Goal: Task Accomplishment & Management: Complete application form

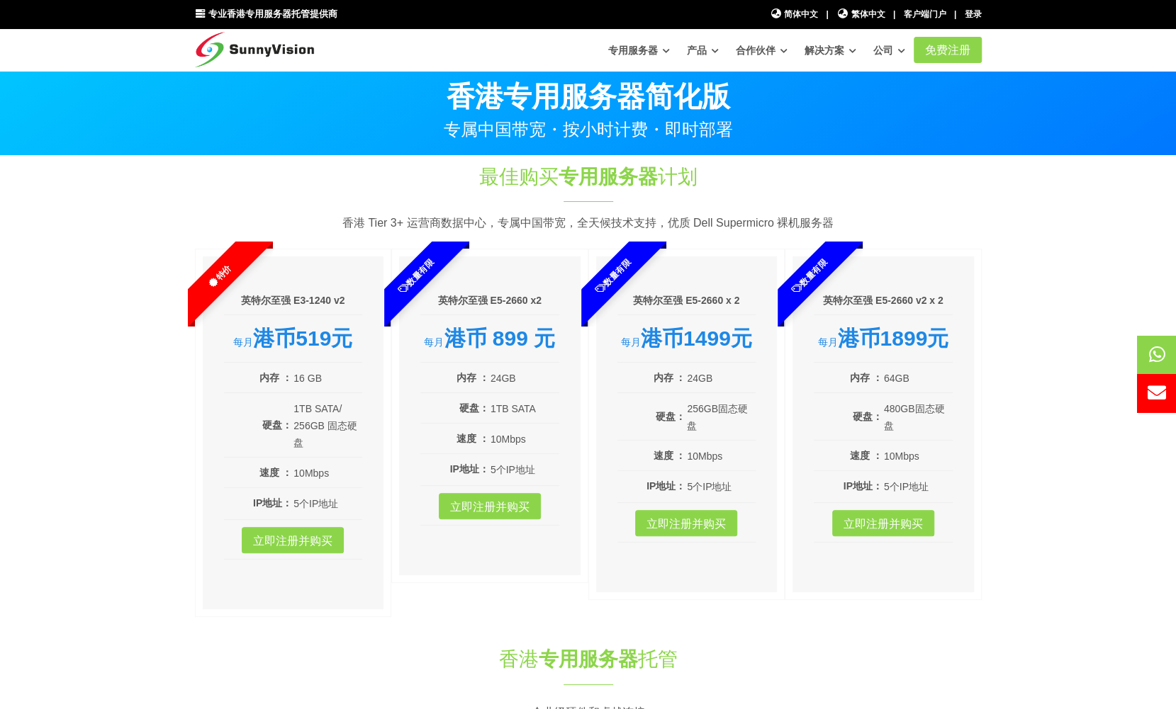
click at [888, 115] on div "香港专用服务器简化版 专属中国带宽・按小时计费・即时部署" at bounding box center [588, 105] width 808 height 67
drag, startPoint x: 487, startPoint y: 403, endPoint x: 543, endPoint y: 472, distance: 89.2
click at [543, 472] on ul "内存 ： 24GB 硬盘： 1TB SATA 速度 ： 10Mbps IP地址： 5个IP地址" at bounding box center [489, 444] width 139 height 163
click at [428, 419] on li "硬盘： 1TB SATA" at bounding box center [489, 408] width 139 height 30
drag, startPoint x: 450, startPoint y: 380, endPoint x: 567, endPoint y: 376, distance: 117.0
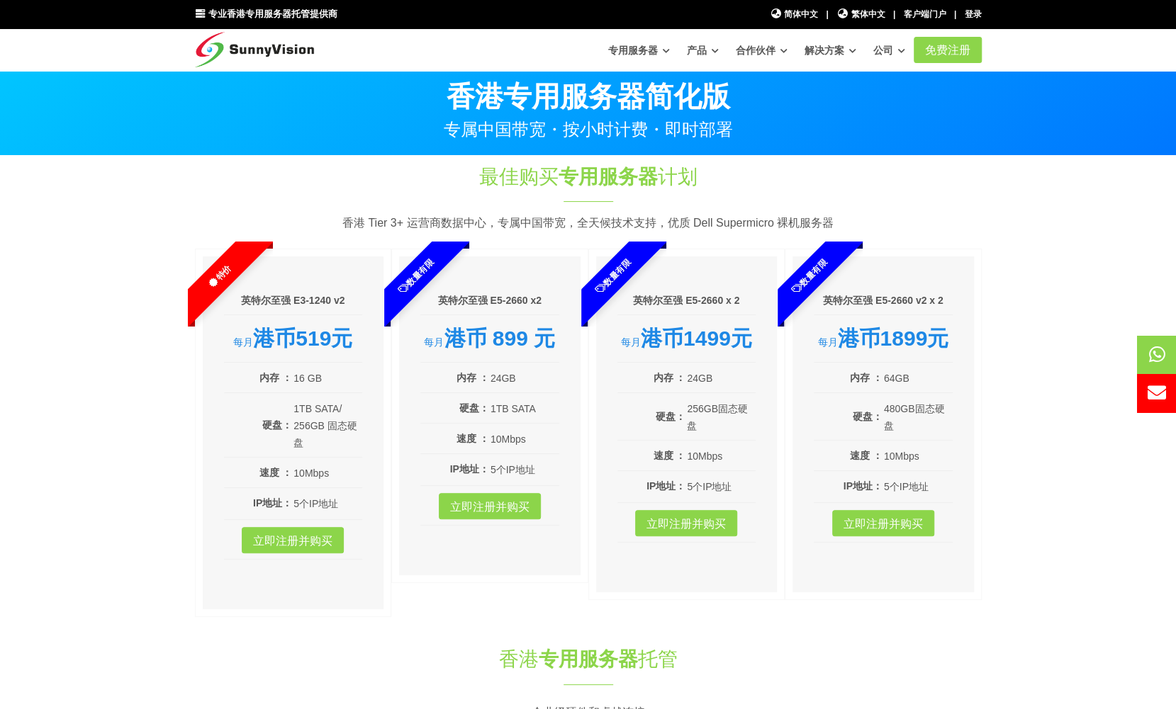
click at [567, 376] on div "英特尔至强 E5-2660 x2 每月 港币 899 元 内存 ： 24GB 硬盘： 1TB SATA 速度 ： 10Mbps IP地址：" at bounding box center [489, 416] width 181 height 319
drag, startPoint x: 245, startPoint y: 375, endPoint x: 340, endPoint y: 502, distance: 159.0
click at [340, 502] on ul "内存 ： 16 GB 硬盘： 1TB SATA/ 256GB 固态硬盘 速度 ： 10Mbps IP地址： 5个IP地址" at bounding box center [293, 461] width 139 height 197
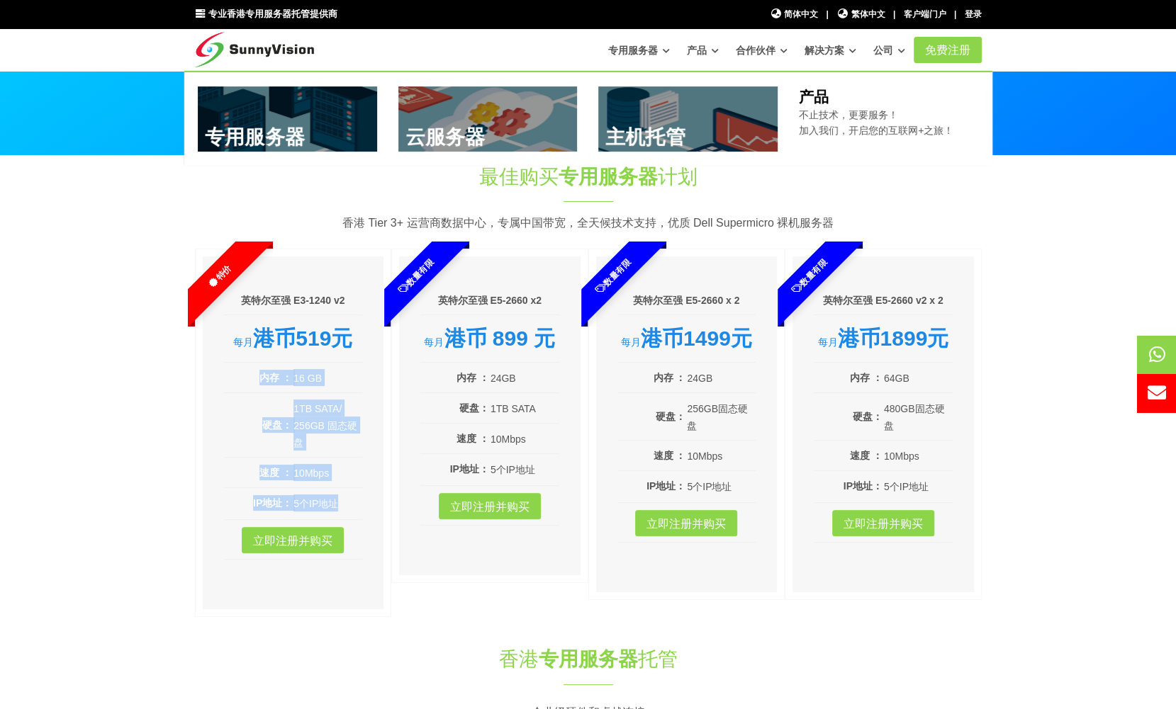
click at [699, 55] on font "产品" at bounding box center [697, 50] width 20 height 11
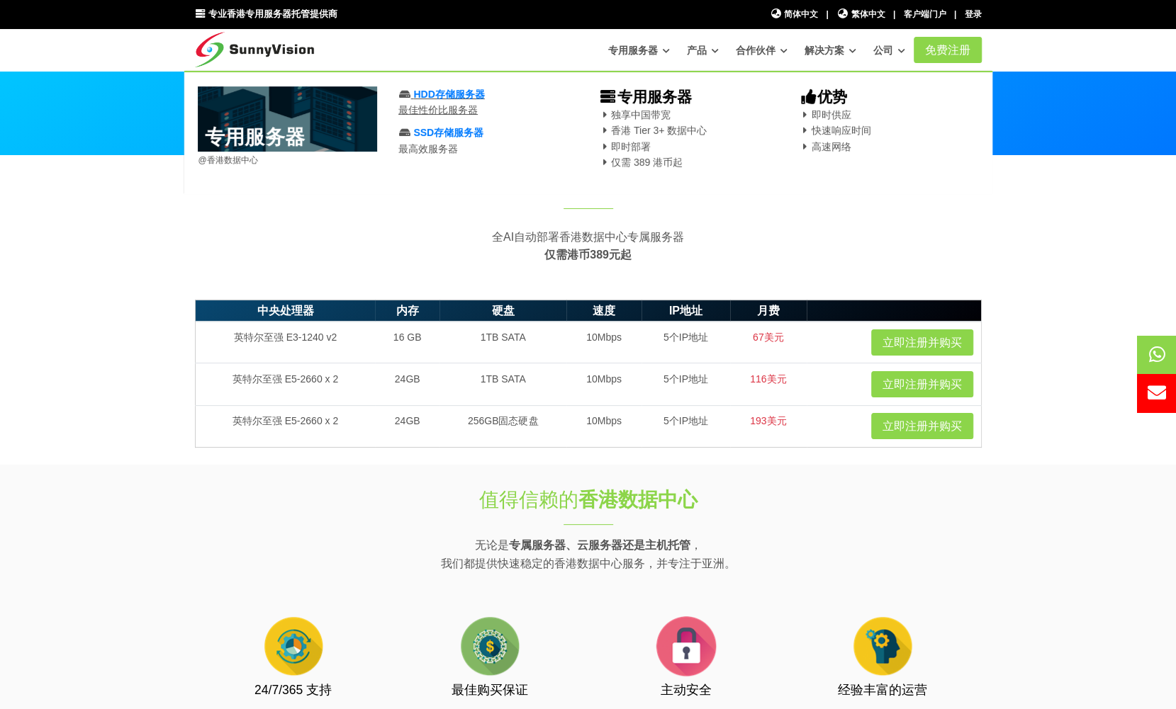
click at [464, 96] on font "HDD存储服务器" at bounding box center [448, 94] width 71 height 11
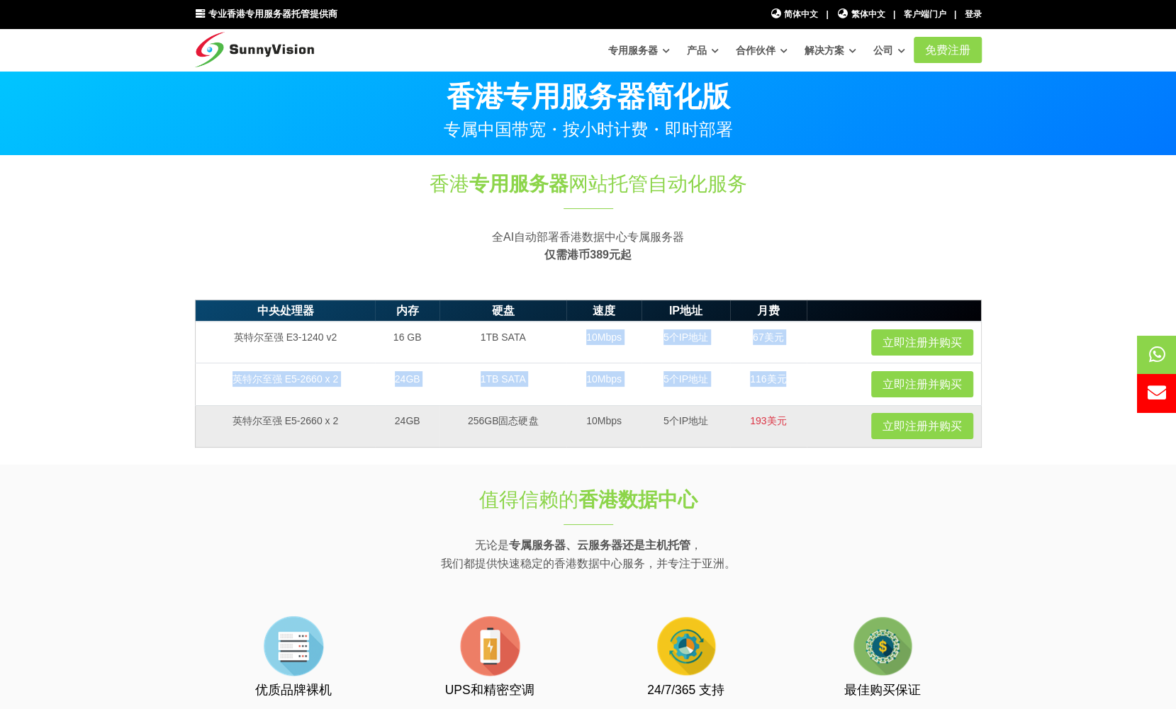
drag, startPoint x: 580, startPoint y: 337, endPoint x: 776, endPoint y: 417, distance: 212.3
click at [782, 405] on tbody "英特尔至强 E3-1240 v2 16 GB 1TB SATA 10Mbps 5个IP地址 67美元 立即注册并购买 英特尔至强 E5-2660 x 2 24…" at bounding box center [588, 384] width 786 height 125
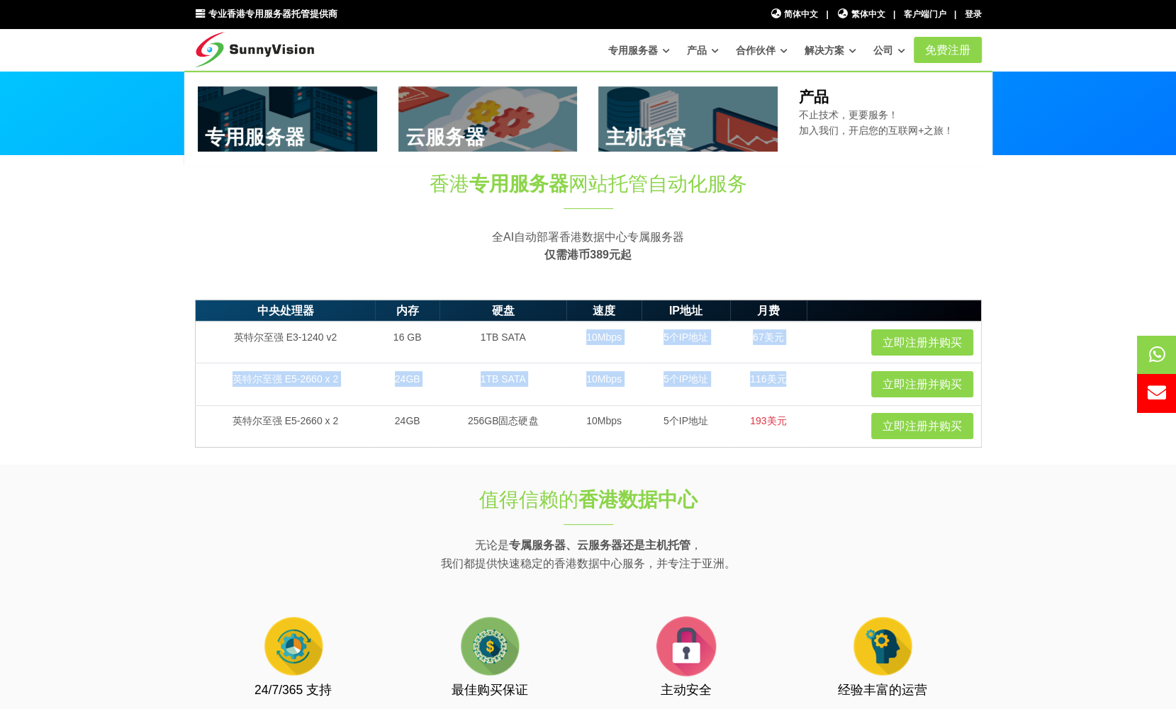
click at [527, 123] on link at bounding box center [487, 118] width 179 height 65
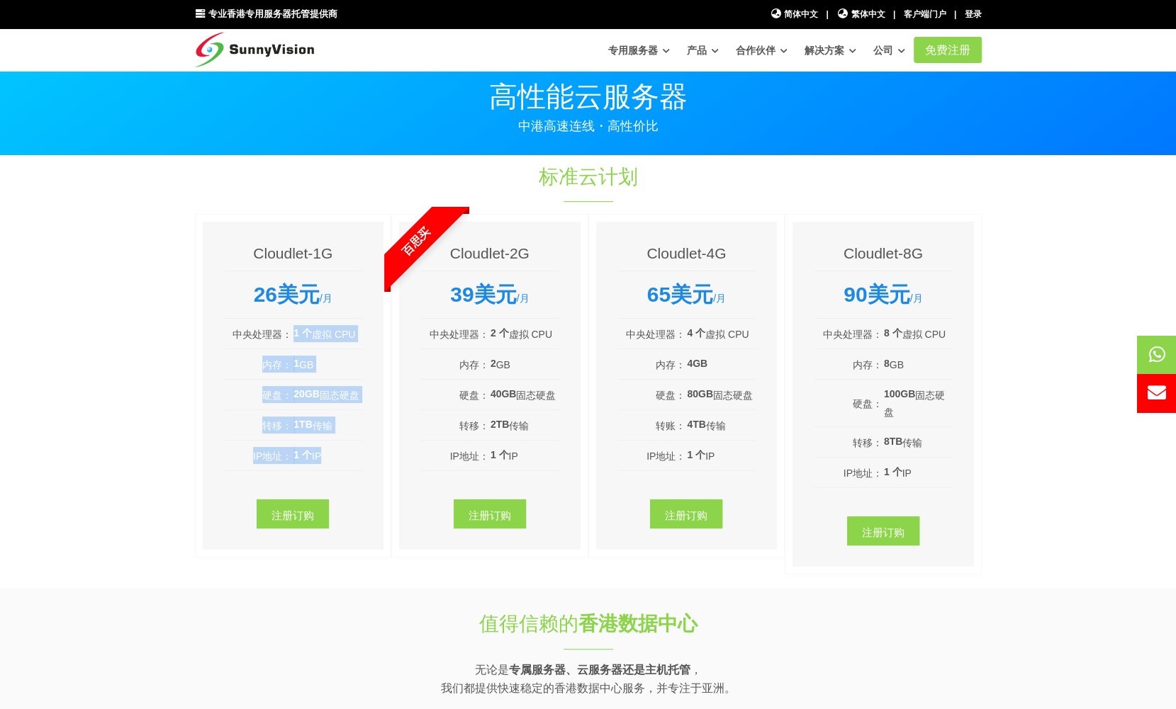
drag, startPoint x: 291, startPoint y: 332, endPoint x: 342, endPoint y: 451, distance: 129.5
click at [342, 451] on ul "中央处理器： 1 个 虚拟 CPU 内存： 1 GB 硬盘： 20GB 固态硬盘 转移： 1TB 传输 IP地址： 1 个 IP" at bounding box center [293, 395] width 139 height 152
click at [339, 464] on td "1 个 IP" at bounding box center [327, 455] width 69 height 18
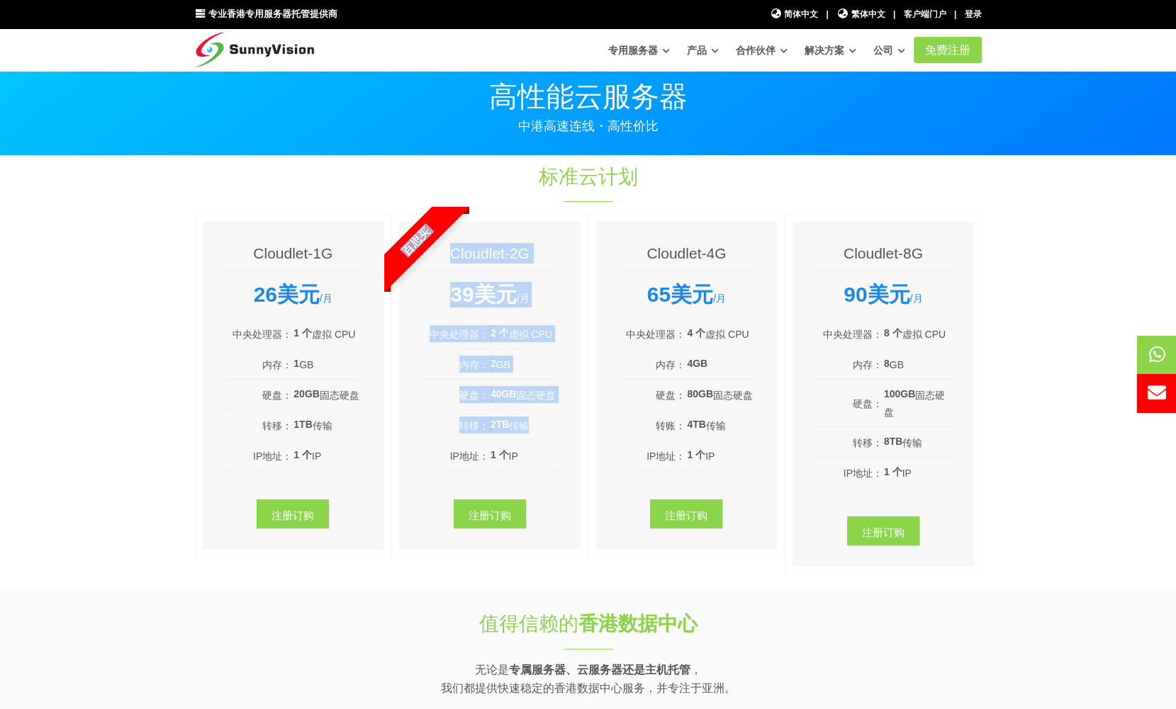
drag, startPoint x: 452, startPoint y: 252, endPoint x: 561, endPoint y: 461, distance: 235.8
click at [561, 461] on div "百思买 Cloudlet-2G 39美元 /月 中央处理器： 2 个 虚拟 CPU 内存： 2 GB 硬盘： 40GB 固态硬盘 转移： 2TB 传输 IP地…" at bounding box center [489, 394] width 197 height 361
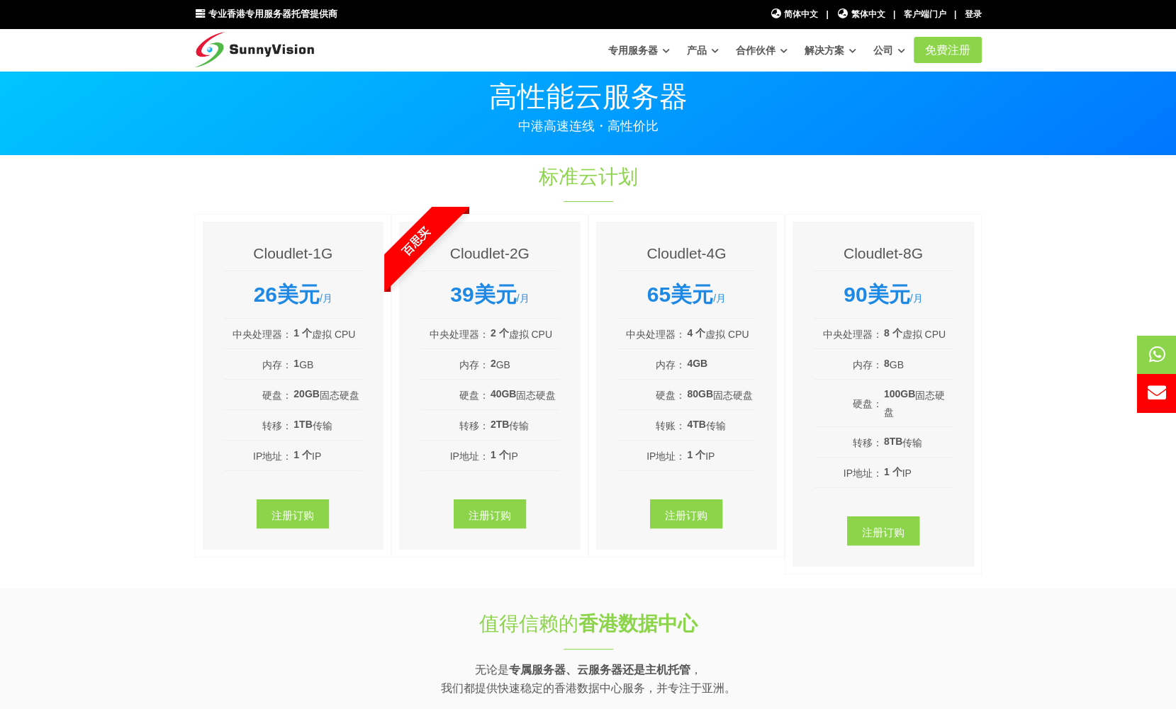
click at [570, 483] on div "Cloudlet-2G 39美元 /月 中央处理器： 2 个 虚拟 CPU 内存： 2 GB 硬盘： 40GB 固态硬盘 转移： 2TB 传输 IP地址： 1…" at bounding box center [489, 386] width 181 height 329
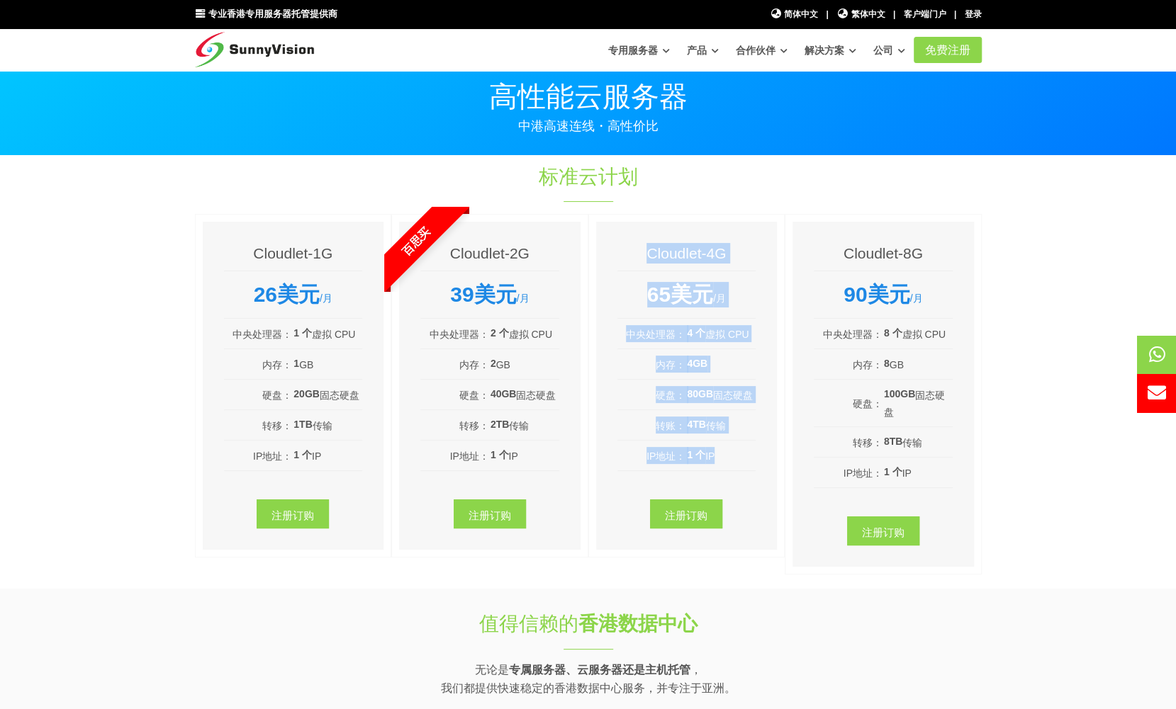
drag, startPoint x: 645, startPoint y: 255, endPoint x: 738, endPoint y: 466, distance: 230.3
click at [738, 466] on div "Cloudlet-4G 65美元 /月 中央处理器： 4 个 虚拟 CPU 内存： 4GB ​ 硬盘： 80GB 固态硬盘 转账： 4TB 传输 IP地址： …" at bounding box center [686, 386] width 181 height 329
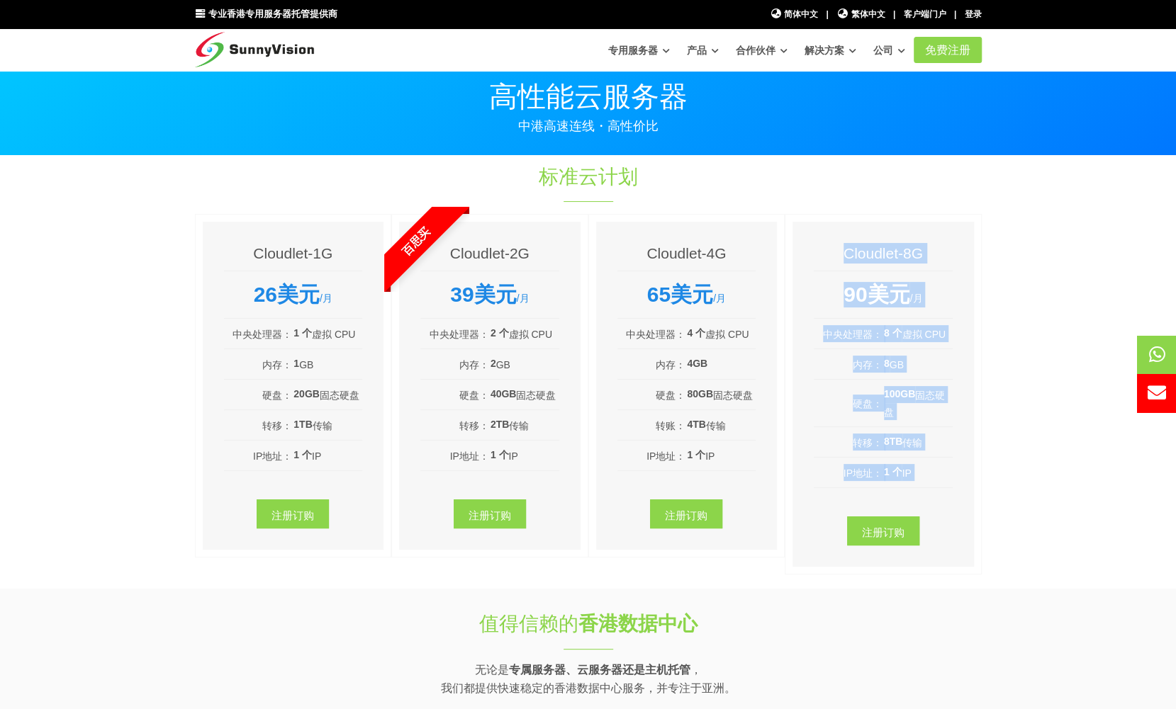
drag, startPoint x: 807, startPoint y: 233, endPoint x: 911, endPoint y: 517, distance: 302.7
click at [911, 517] on div "Cloudlet-8G 90美元 /月 中央处理器： 8 个 虚拟 CPU 内存： 8 GB 硬盘： 100GB 固态硬盘 转移： 8TB 传输 IP地址： …" at bounding box center [882, 395] width 181 height 346
click at [928, 482] on td "1 个 IP" at bounding box center [917, 473] width 69 height 18
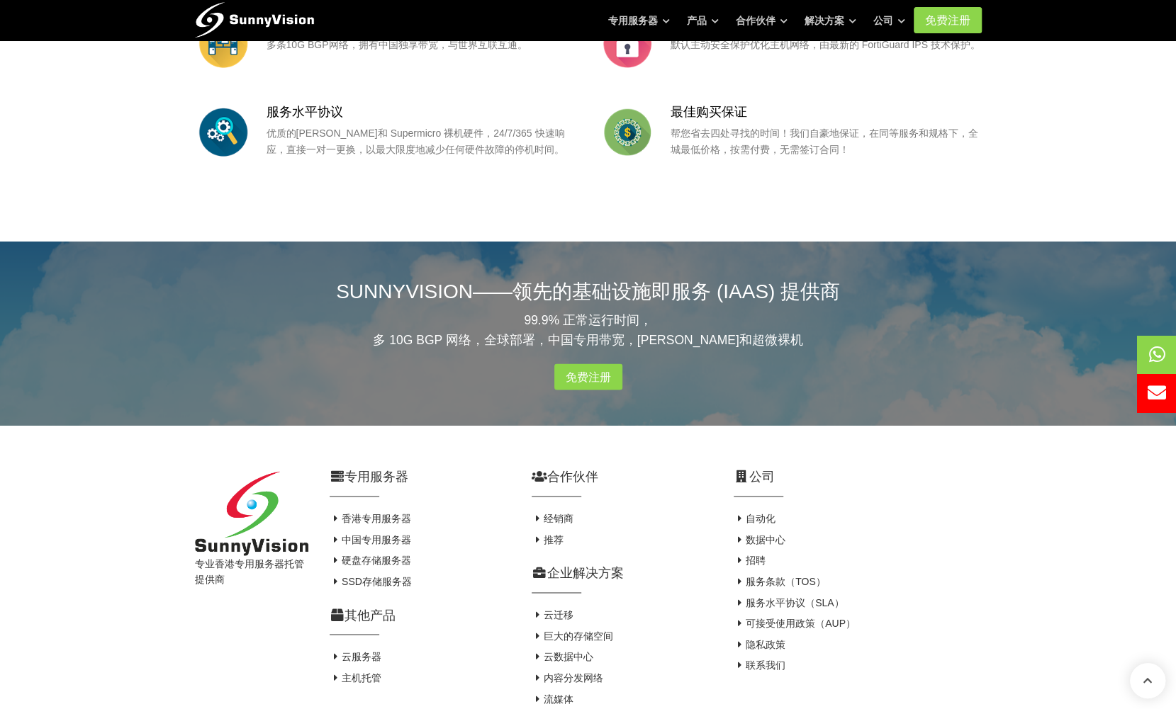
scroll to position [1600, 0]
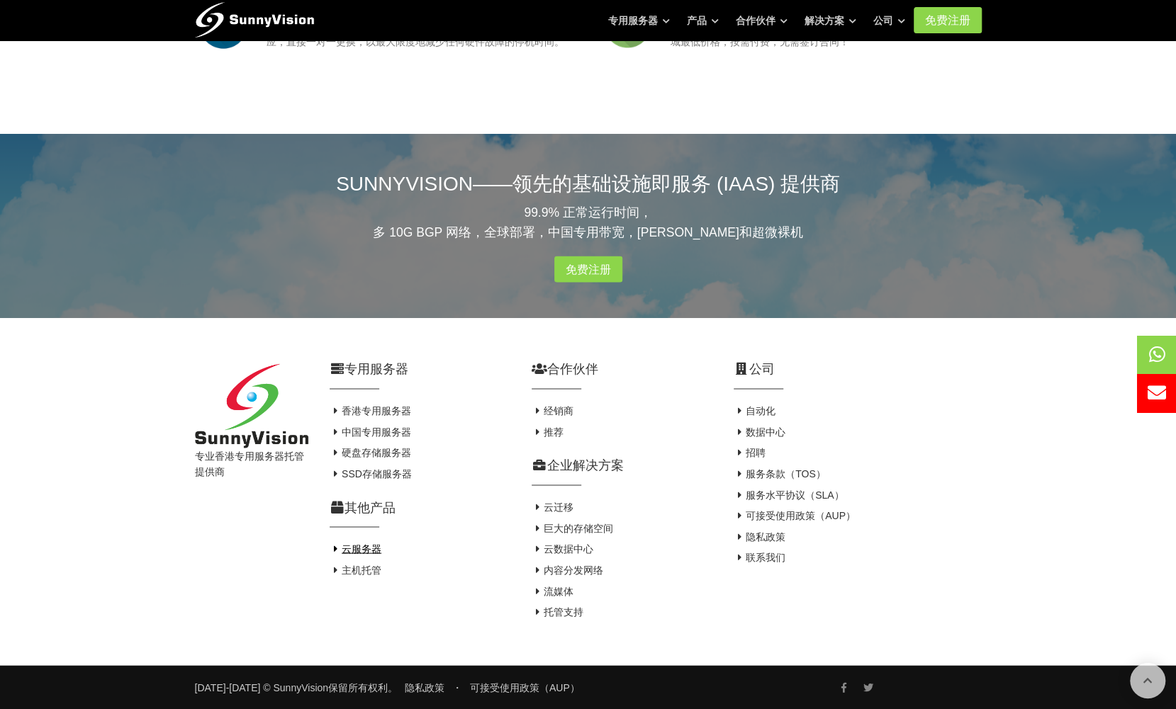
click at [369, 547] on font "云服务器" at bounding box center [362, 548] width 40 height 11
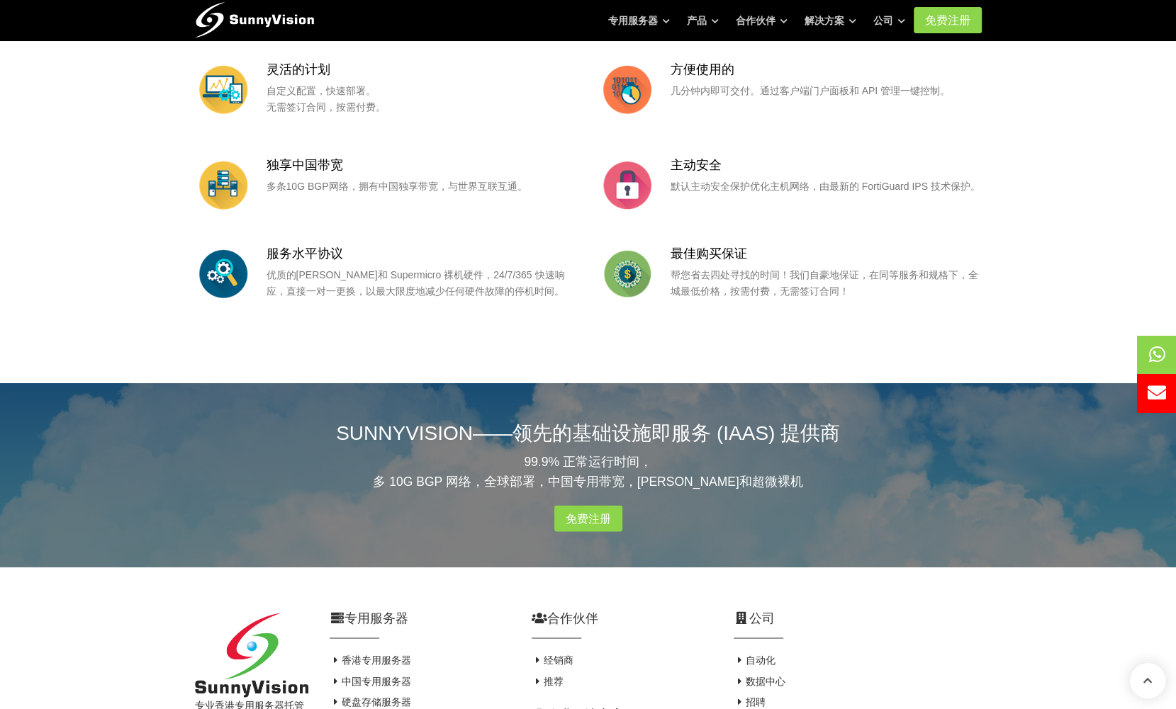
scroll to position [1600, 0]
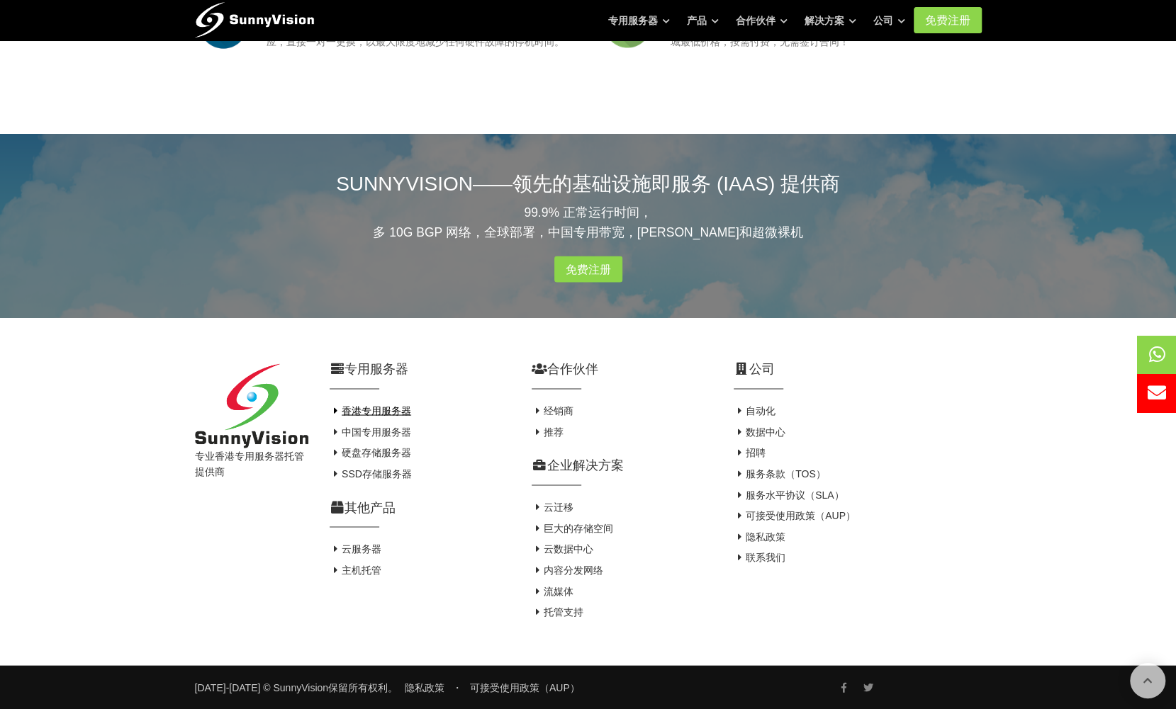
click at [377, 410] on font "香港专用服务器" at bounding box center [376, 410] width 69 height 11
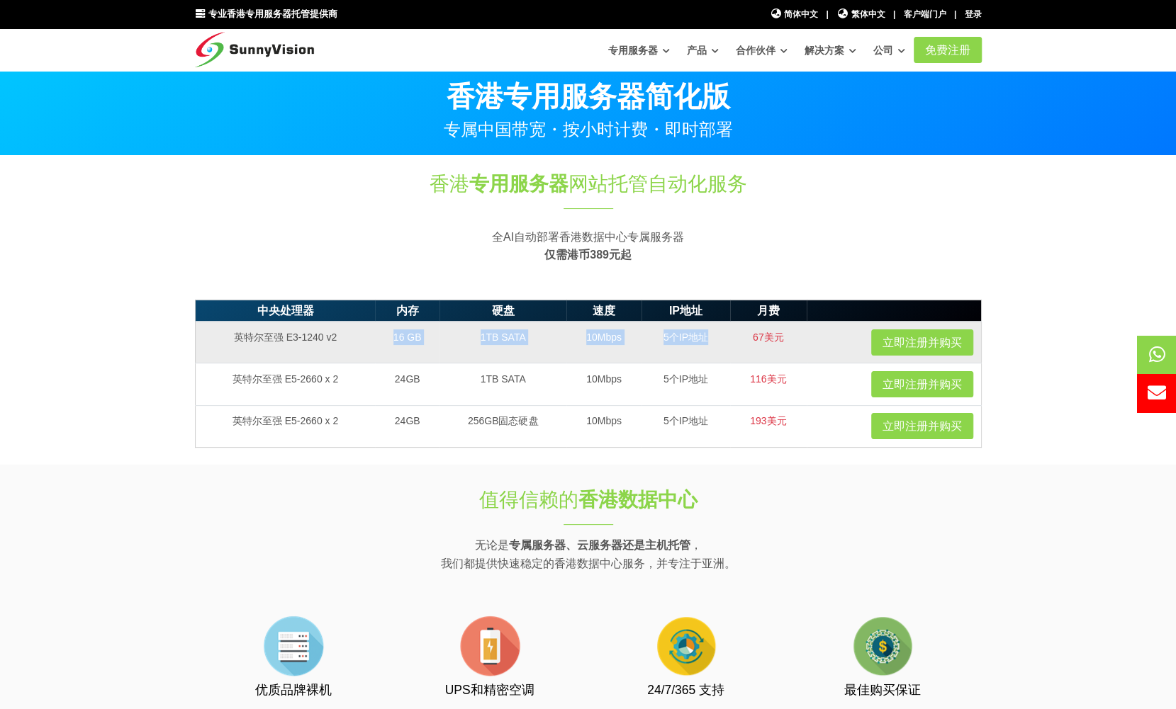
drag, startPoint x: 378, startPoint y: 331, endPoint x: 707, endPoint y: 338, distance: 328.2
click at [707, 338] on tr "英特尔至强 E3-1240 v2 16 GB 1TB SATA 10Mbps 5个IP地址 67美元 立即注册并购买" at bounding box center [588, 343] width 786 height 42
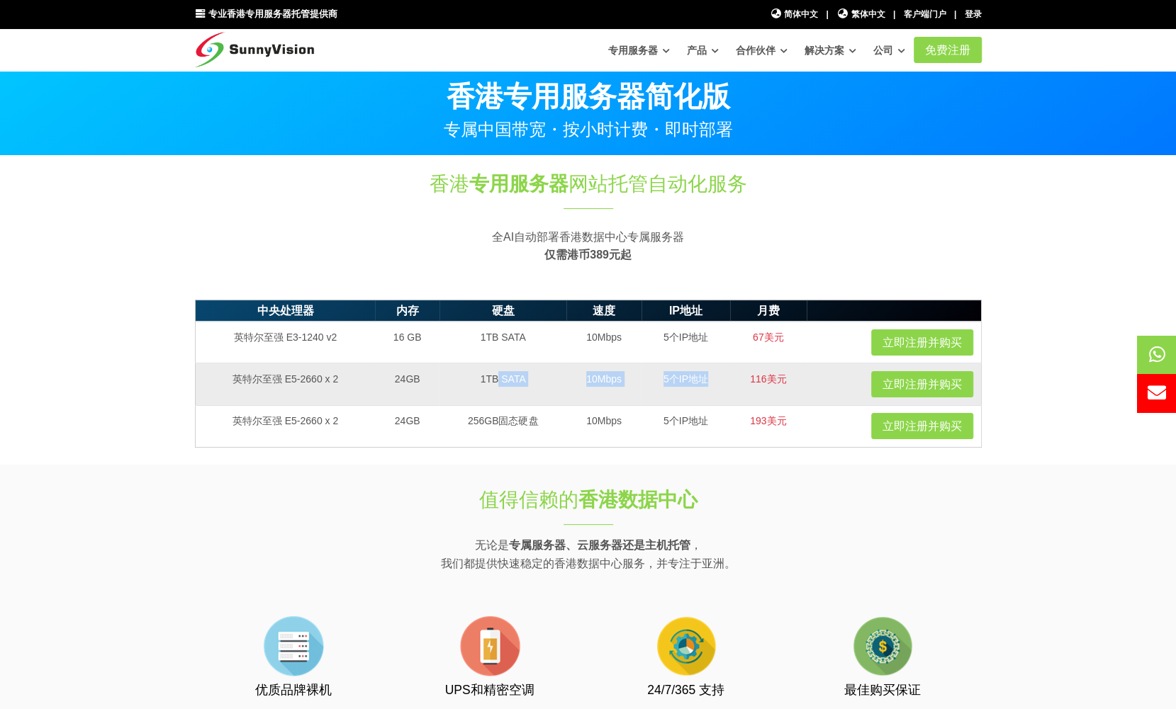
drag, startPoint x: 493, startPoint y: 381, endPoint x: 704, endPoint y: 380, distance: 211.9
click at [704, 380] on tr "英特尔至强 E5-2660 x 2 24GB 1TB SATA 10Mbps 5个IP地址 116美元 立即注册并购买" at bounding box center [588, 385] width 786 height 42
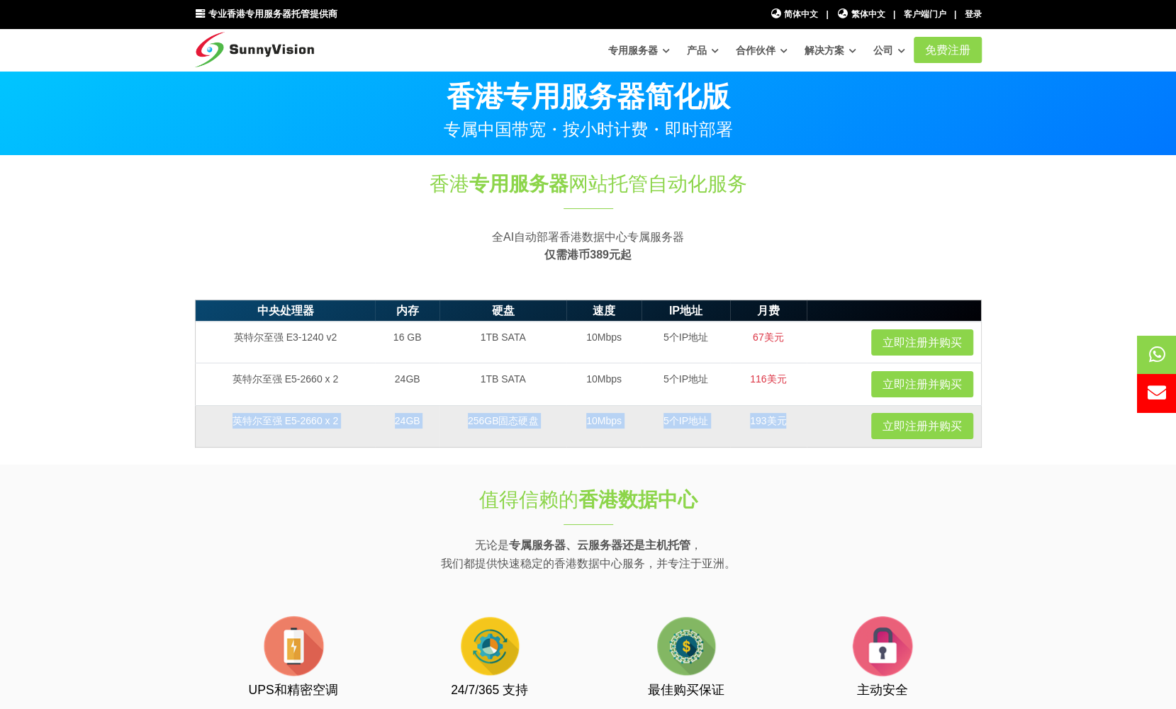
drag, startPoint x: 220, startPoint y: 423, endPoint x: 792, endPoint y: 422, distance: 571.9
click at [792, 422] on tr "英特尔至强 E5-2660 x 2 24GB 256GB固态硬盘 10Mbps 5个IP地址 193美元 立即注册并购买" at bounding box center [588, 426] width 786 height 42
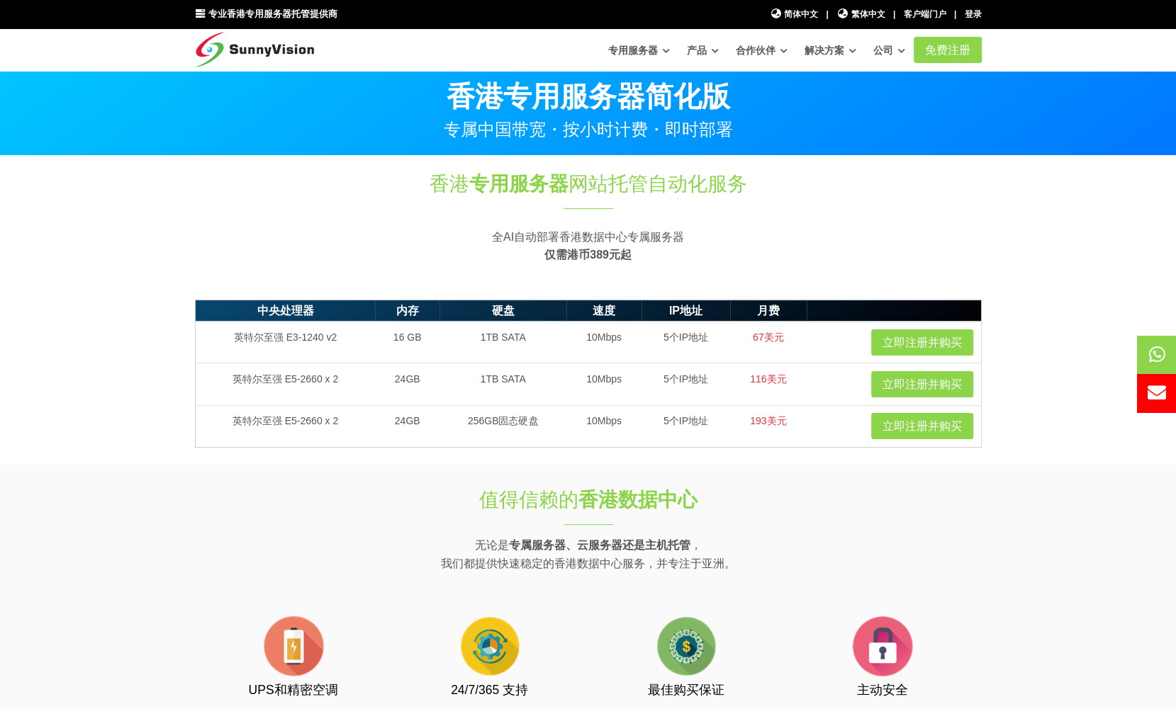
click at [760, 191] on h1 "香港 专用服务器 网站托管自动化服务" at bounding box center [588, 184] width 787 height 28
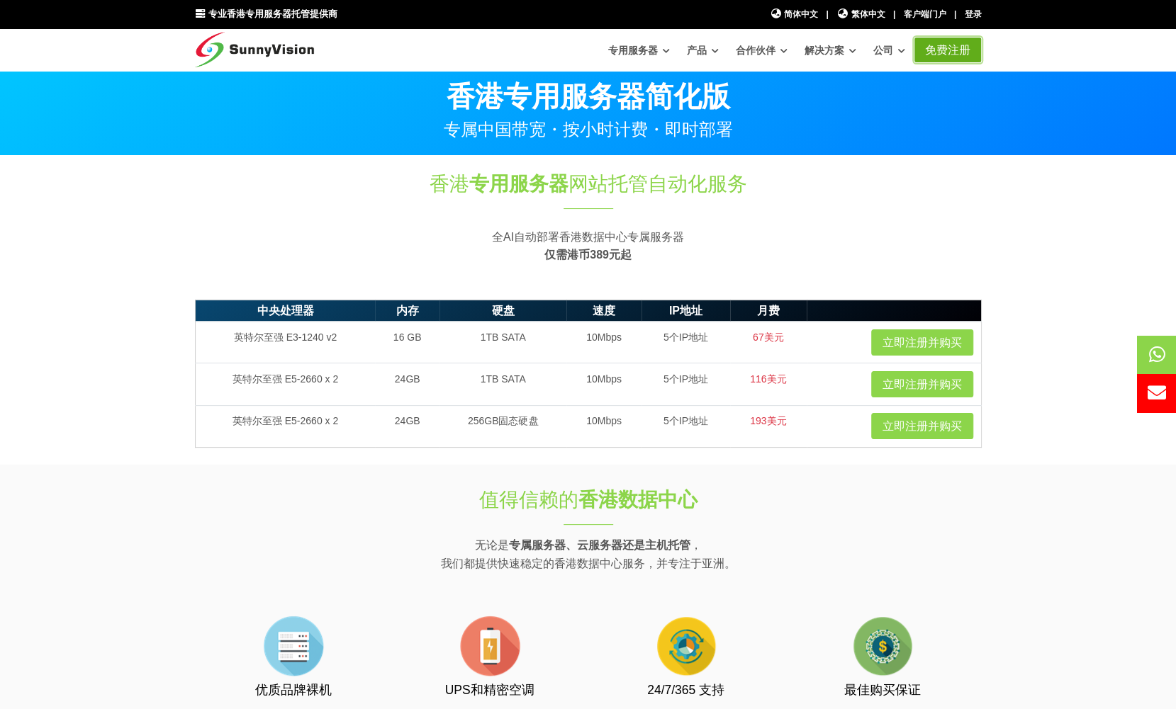
click at [943, 50] on font "免费注册" at bounding box center [947, 50] width 45 height 12
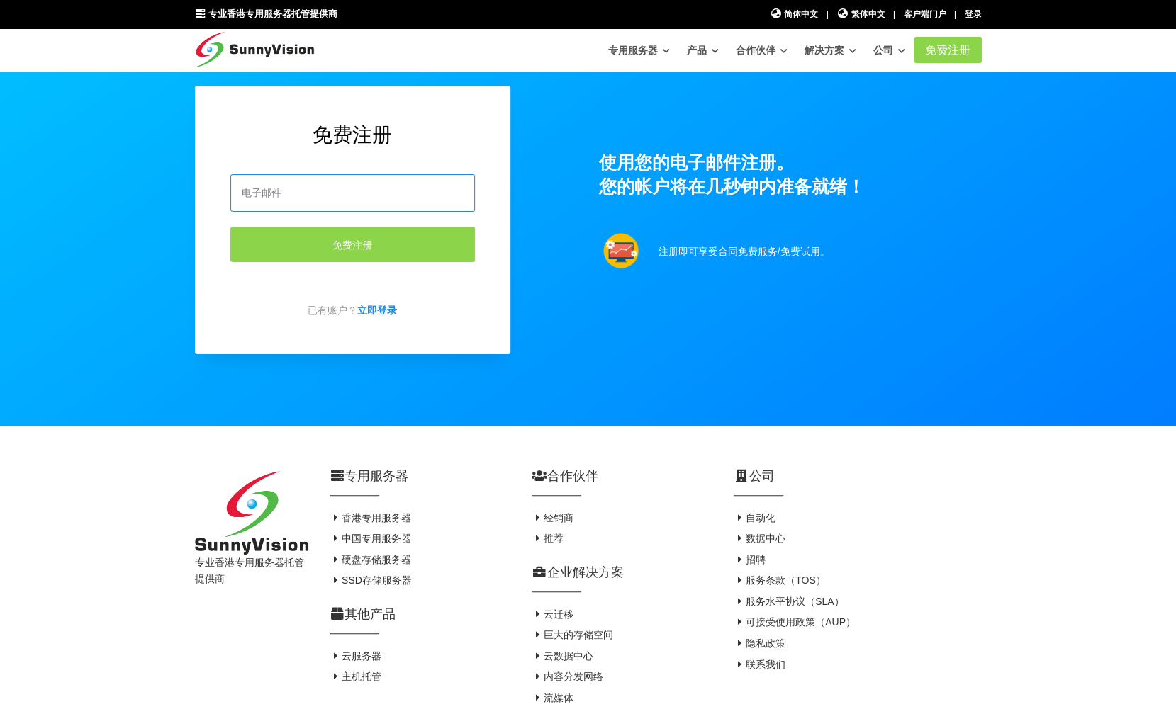
click at [286, 191] on input "email" at bounding box center [352, 193] width 245 height 38
type input "xzhupeiqi2@gmail.com"
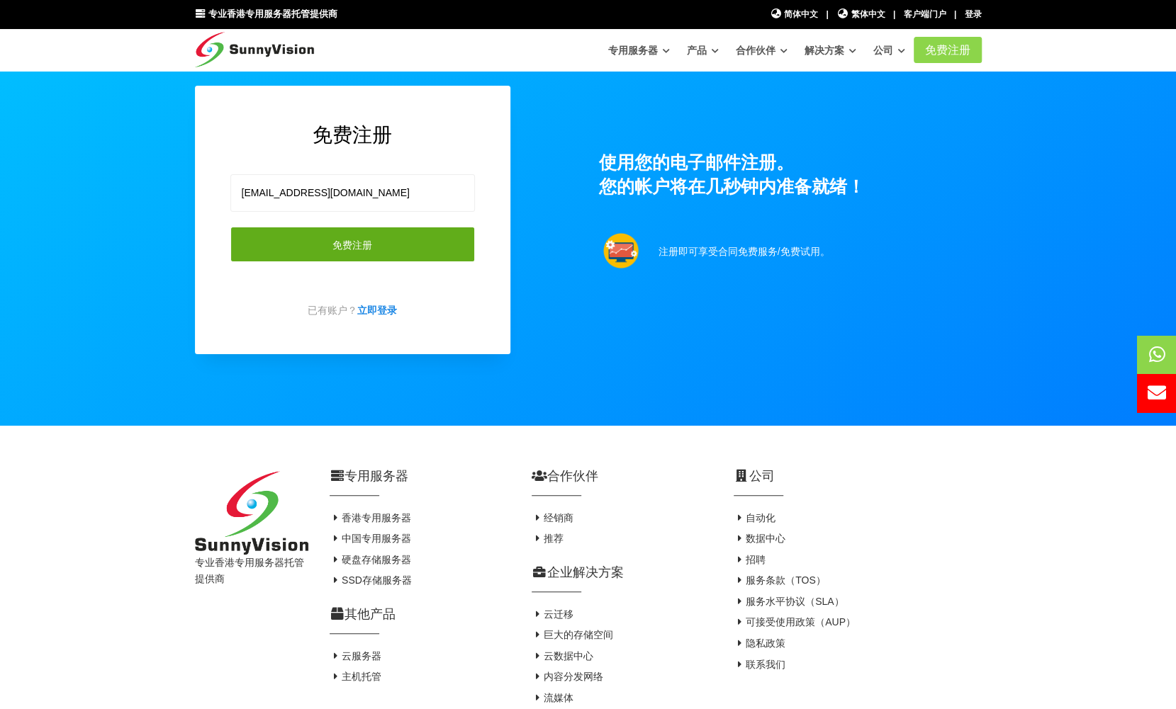
click at [357, 257] on button "免费注册" at bounding box center [352, 244] width 245 height 35
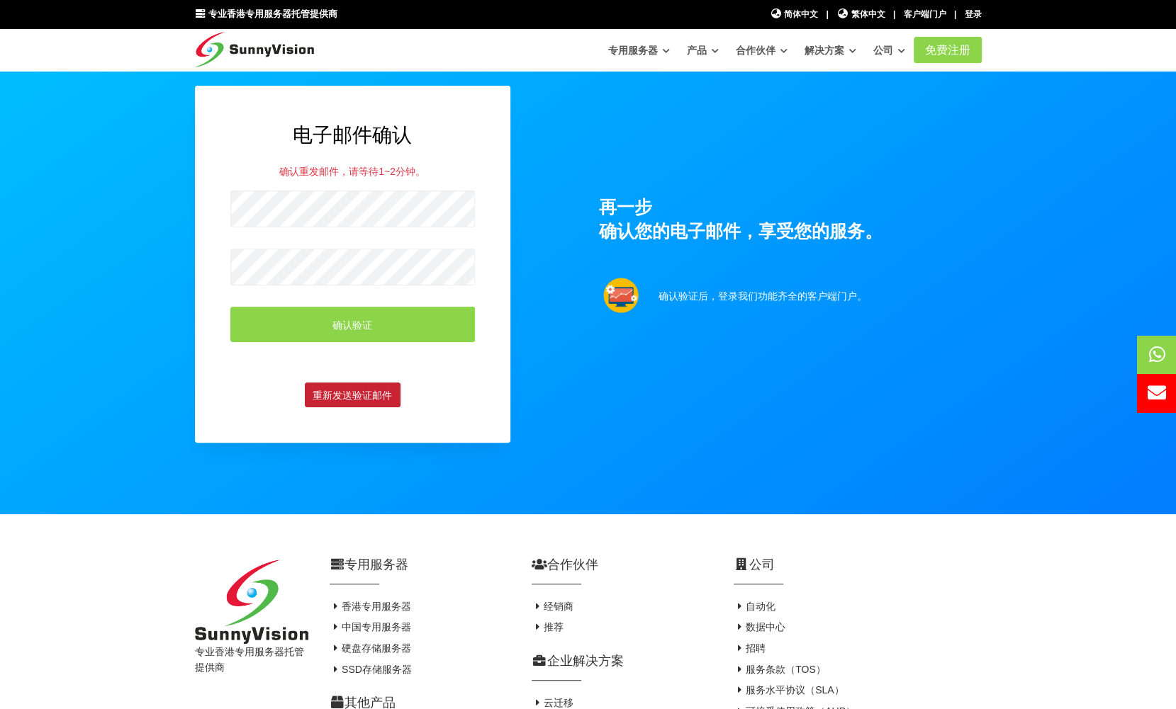
click at [354, 391] on font "重新发送验证邮件" at bounding box center [352, 395] width 79 height 11
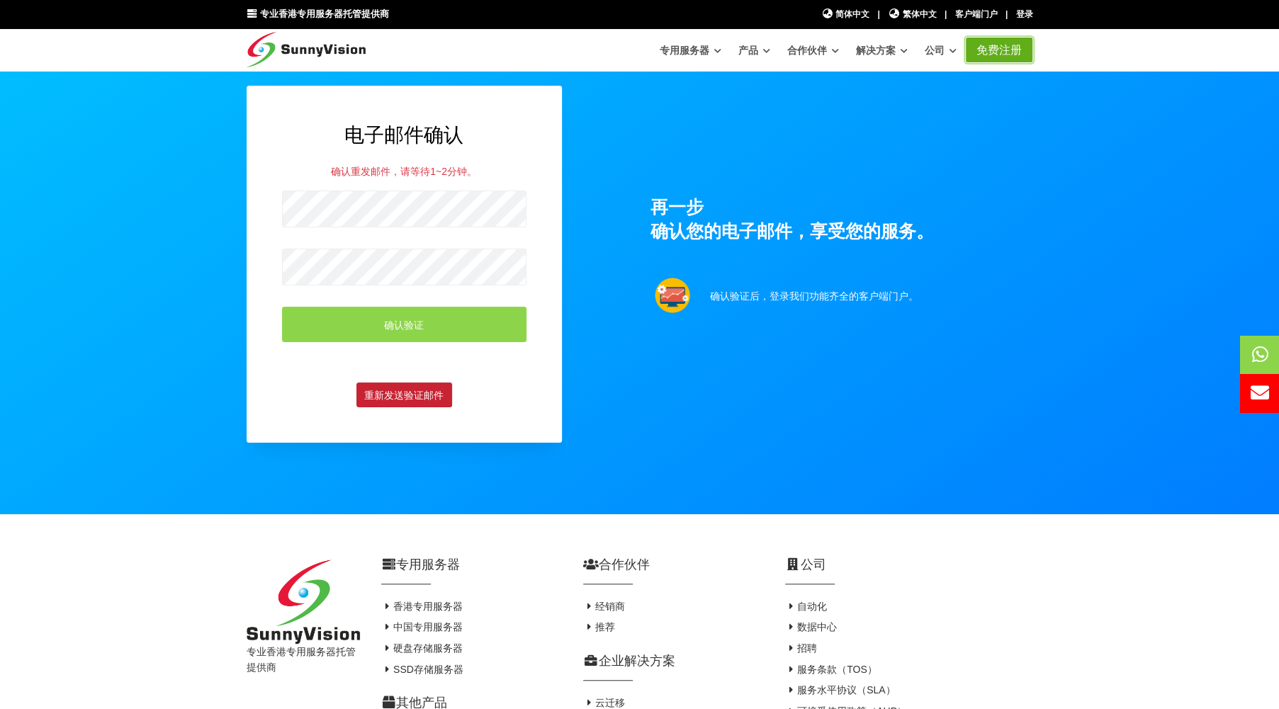
click at [1009, 55] on font "免费注册" at bounding box center [999, 50] width 45 height 12
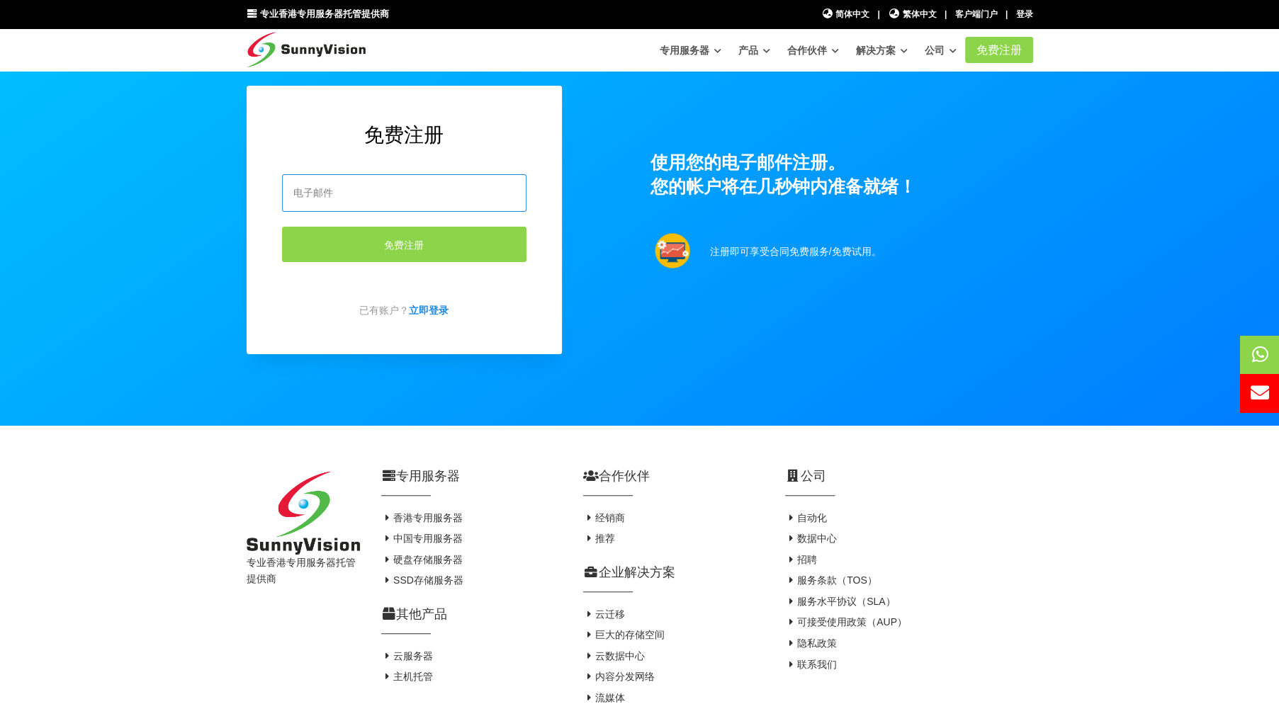
click at [330, 196] on input "email" at bounding box center [404, 193] width 245 height 38
paste input "zhonga331@gmail.com"
type input "zhonga331@gmail.com"
click at [478, 255] on button "免费注册" at bounding box center [404, 244] width 245 height 35
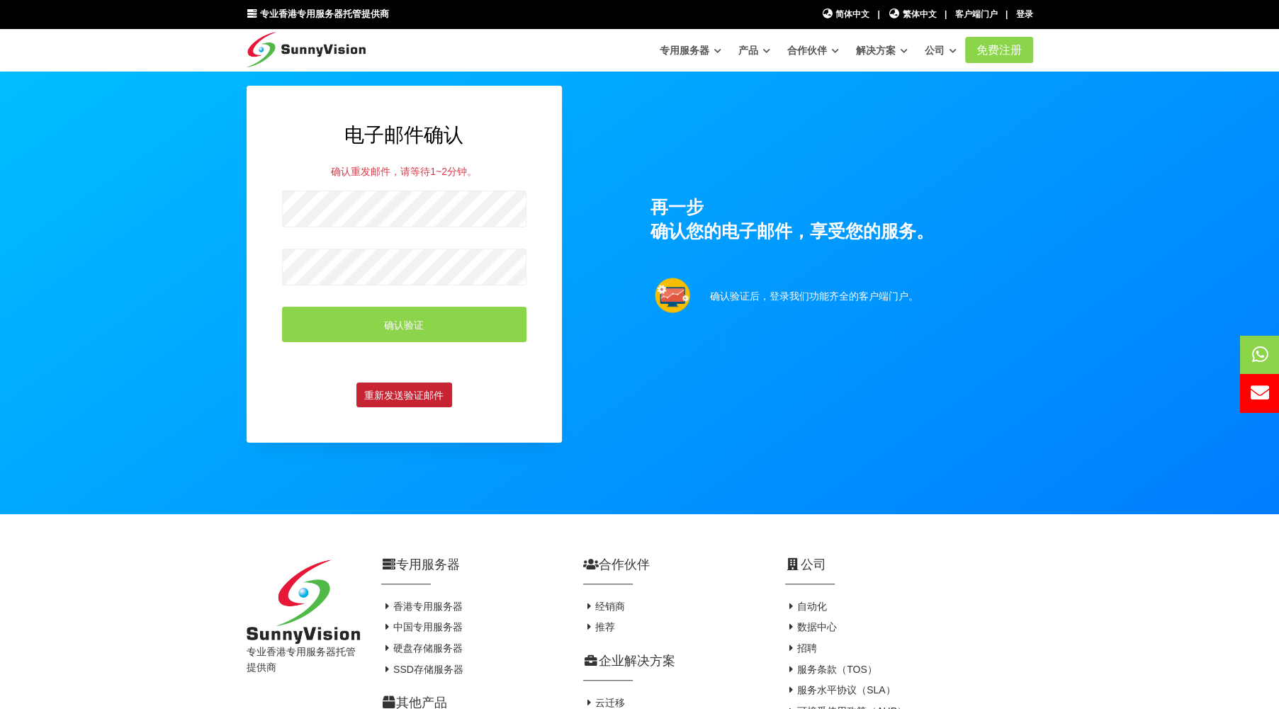
click at [419, 385] on button "重新发送验证邮件" at bounding box center [404, 395] width 96 height 25
click at [410, 321] on font "确认验证" at bounding box center [404, 324] width 40 height 11
